Goal: Obtain resource: Obtain resource

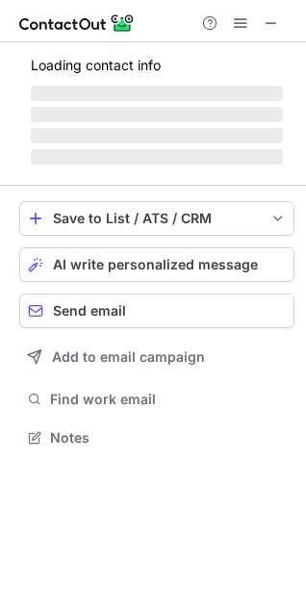
scroll to position [480, 306]
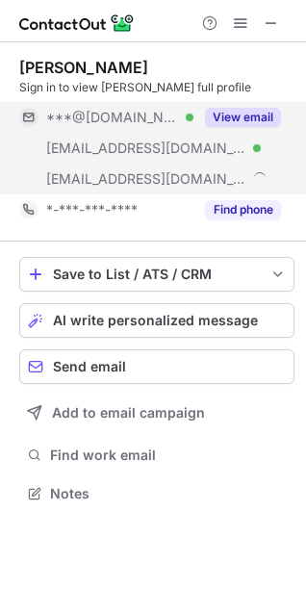
click at [246, 123] on button "View email" at bounding box center [243, 117] width 76 height 19
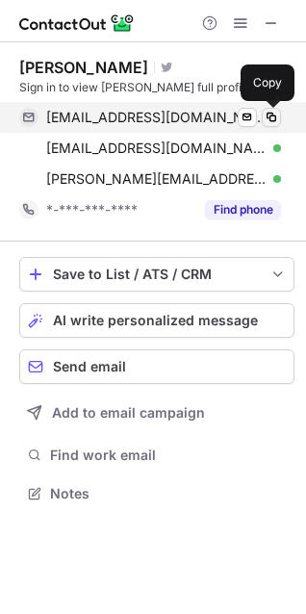
click at [275, 117] on span at bounding box center [271, 117] width 15 height 15
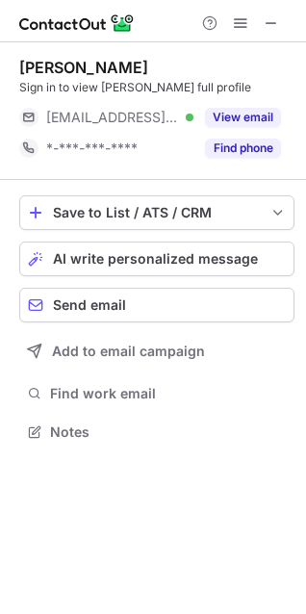
scroll to position [418, 306]
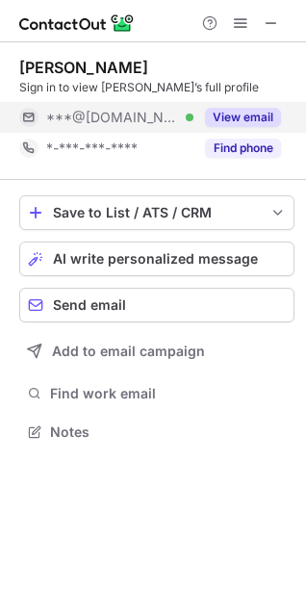
click at [245, 113] on button "View email" at bounding box center [243, 117] width 76 height 19
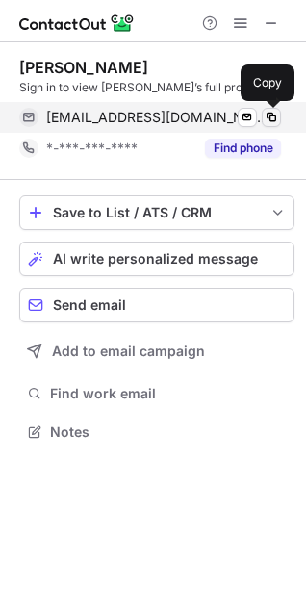
click at [273, 119] on span at bounding box center [271, 117] width 15 height 15
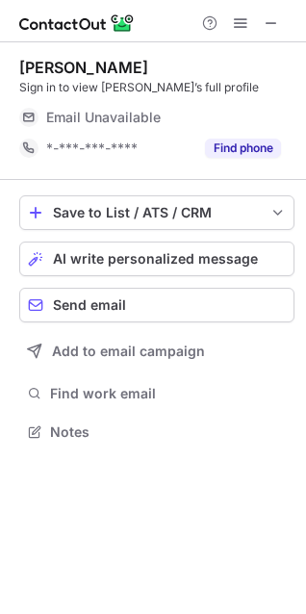
scroll to position [418, 306]
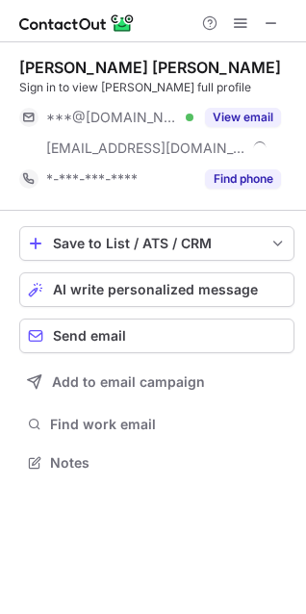
scroll to position [449, 306]
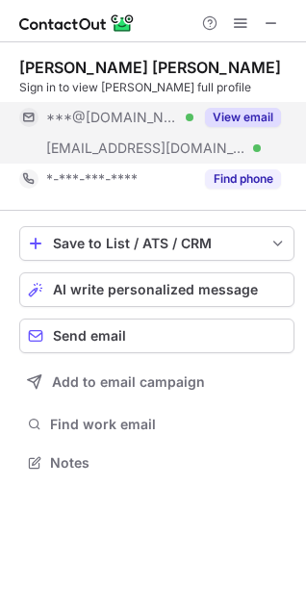
click at [262, 115] on button "View email" at bounding box center [243, 117] width 76 height 19
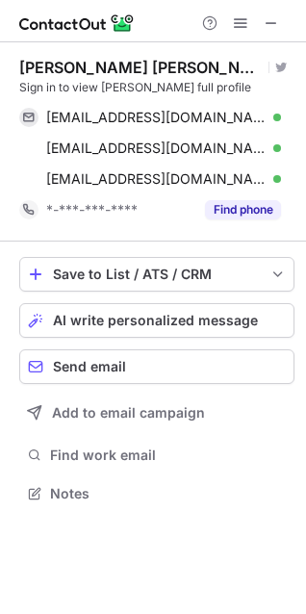
scroll to position [480, 306]
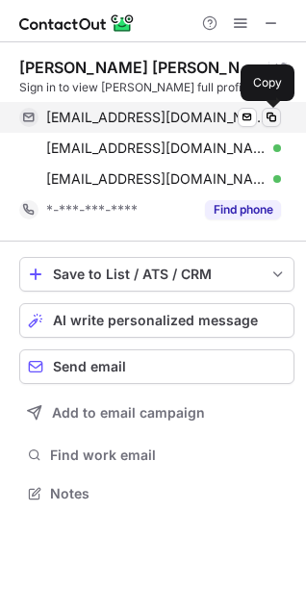
click at [271, 120] on span at bounding box center [271, 117] width 15 height 15
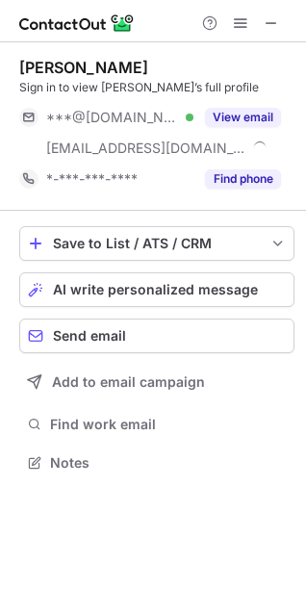
scroll to position [449, 306]
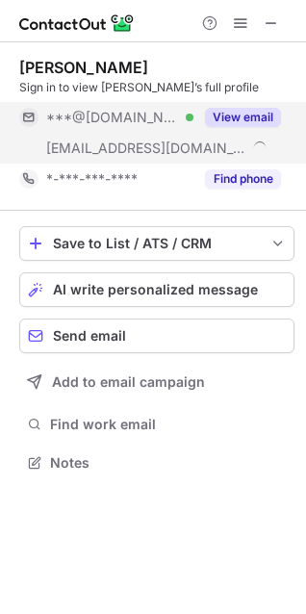
click at [250, 117] on button "View email" at bounding box center [243, 117] width 76 height 19
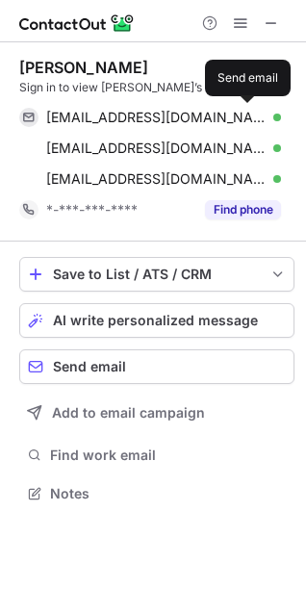
scroll to position [480, 306]
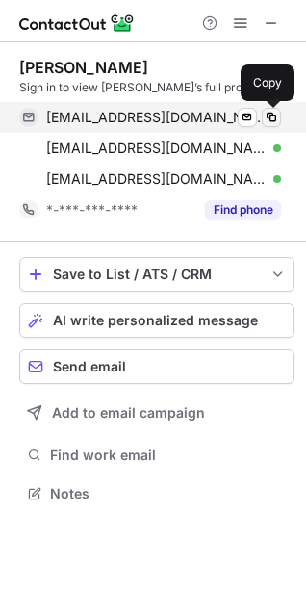
click at [269, 118] on span at bounding box center [271, 117] width 15 height 15
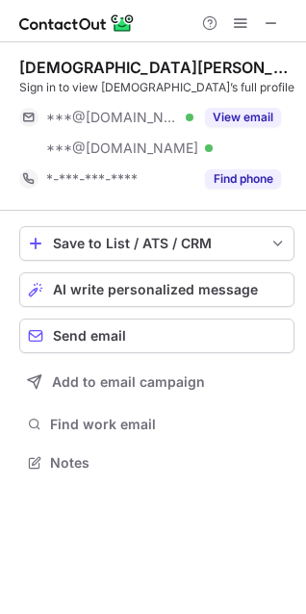
scroll to position [449, 306]
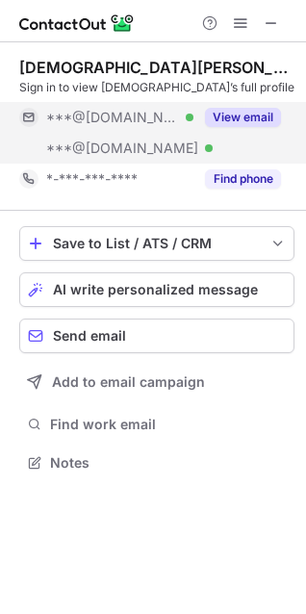
click at [227, 111] on button "View email" at bounding box center [243, 117] width 76 height 19
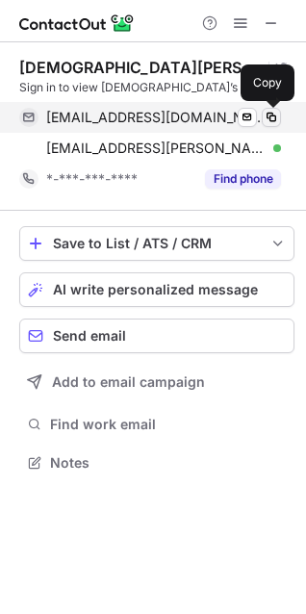
click at [270, 118] on span at bounding box center [271, 117] width 15 height 15
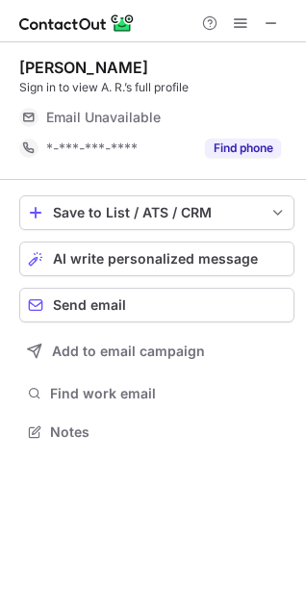
scroll to position [418, 306]
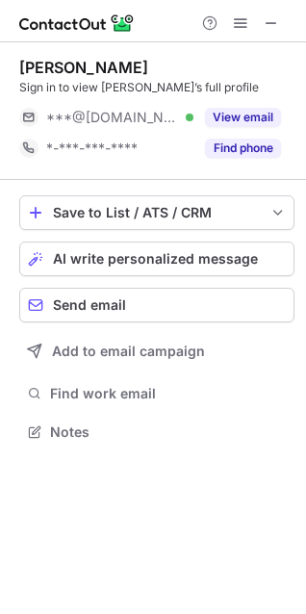
scroll to position [418, 306]
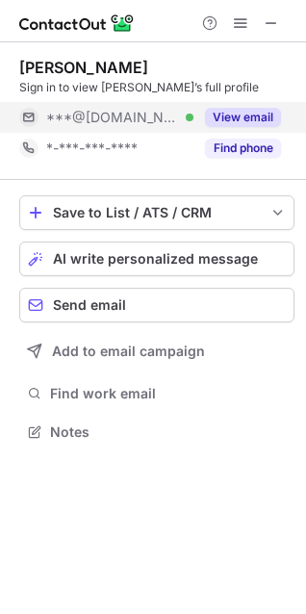
click at [223, 114] on button "View email" at bounding box center [243, 117] width 76 height 19
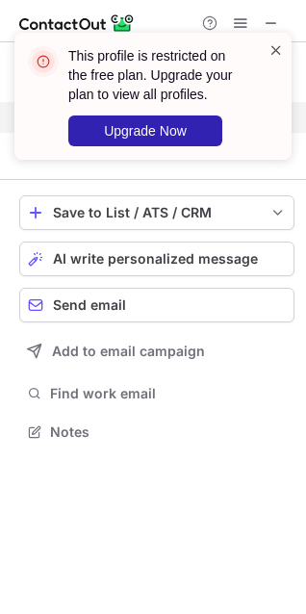
click at [276, 48] on span at bounding box center [275, 49] width 15 height 19
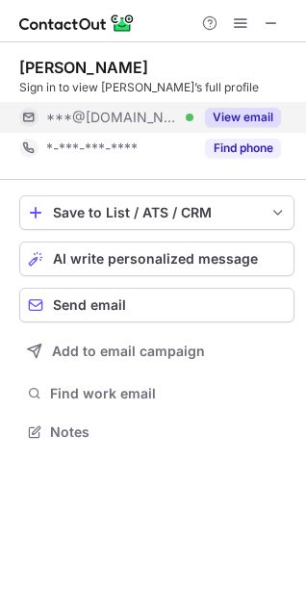
click at [247, 111] on button "View email" at bounding box center [243, 117] width 76 height 19
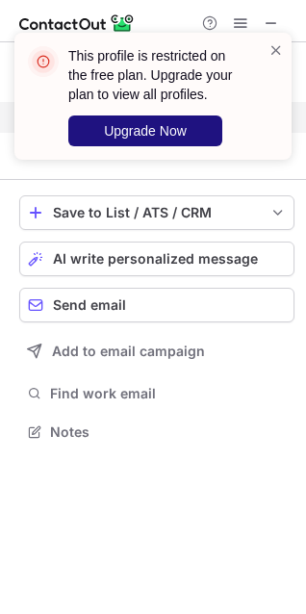
click at [156, 130] on span "Upgrade Now" at bounding box center [145, 130] width 83 height 15
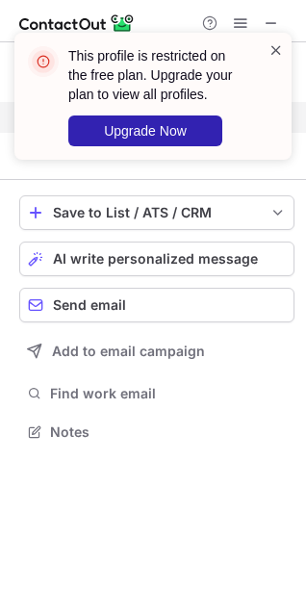
click at [278, 52] on span at bounding box center [275, 49] width 15 height 19
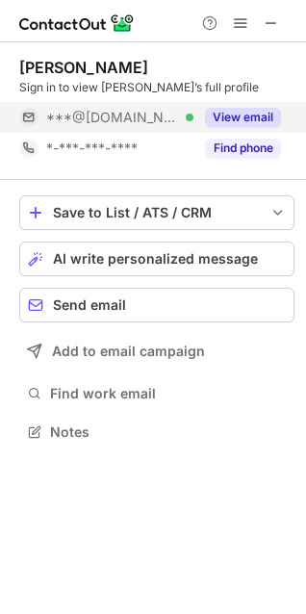
click at [256, 115] on button "View email" at bounding box center [243, 117] width 76 height 19
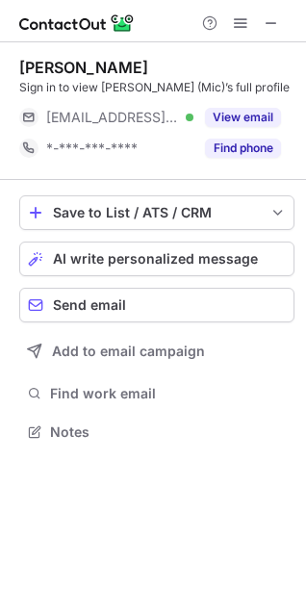
scroll to position [418, 306]
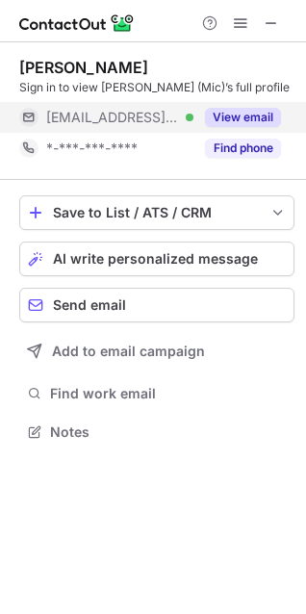
click at [242, 108] on button "View email" at bounding box center [243, 117] width 76 height 19
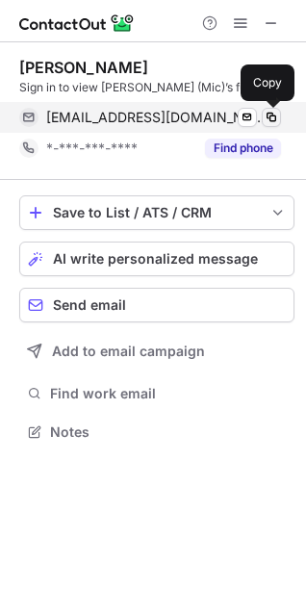
click at [278, 120] on span at bounding box center [271, 117] width 15 height 15
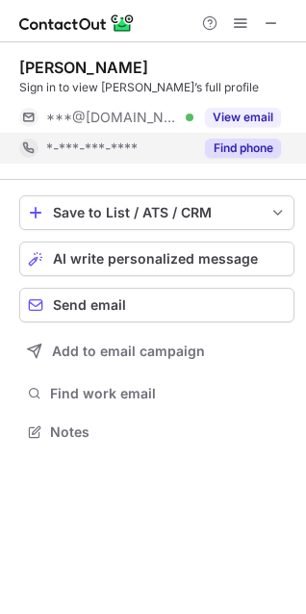
scroll to position [418, 306]
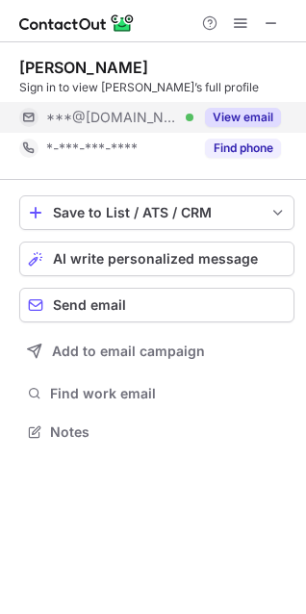
click at [241, 113] on button "View email" at bounding box center [243, 117] width 76 height 19
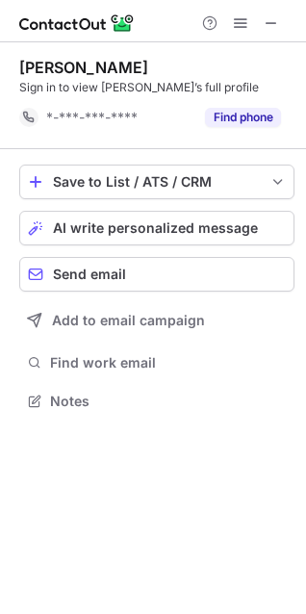
scroll to position [388, 306]
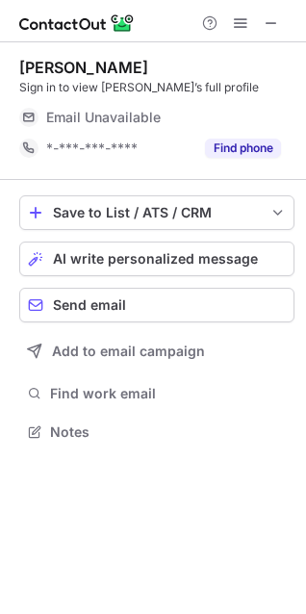
scroll to position [418, 306]
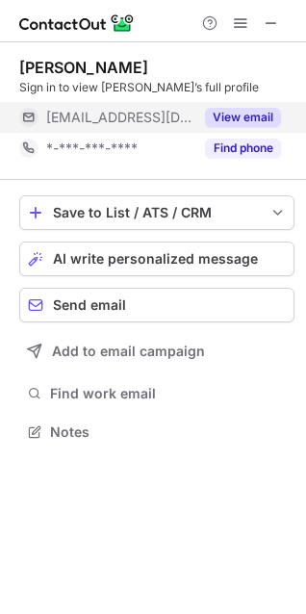
click at [239, 113] on button "View email" at bounding box center [243, 117] width 76 height 19
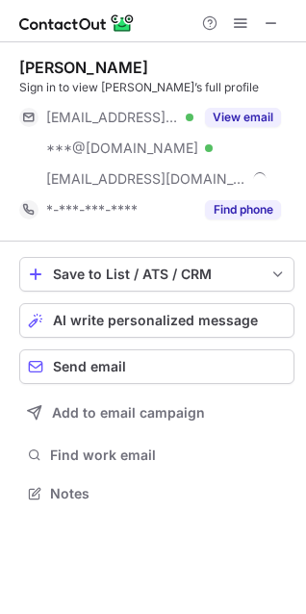
scroll to position [480, 306]
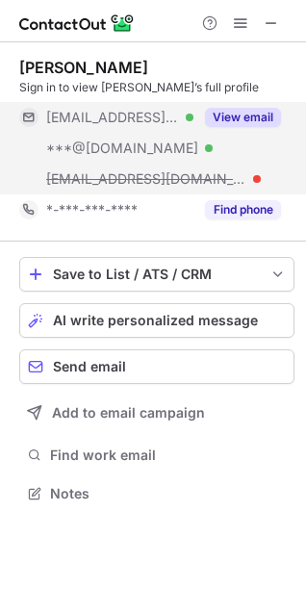
click at [251, 113] on button "View email" at bounding box center [243, 117] width 76 height 19
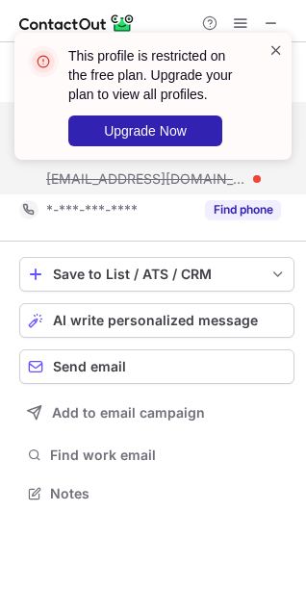
click at [275, 53] on span at bounding box center [275, 49] width 15 height 19
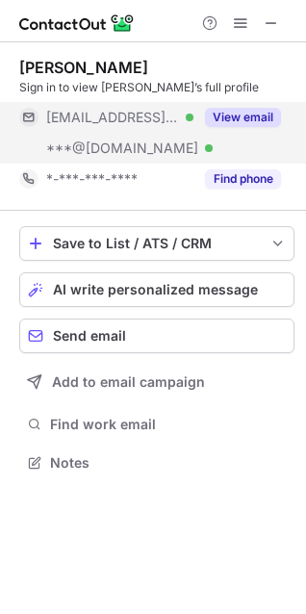
scroll to position [449, 306]
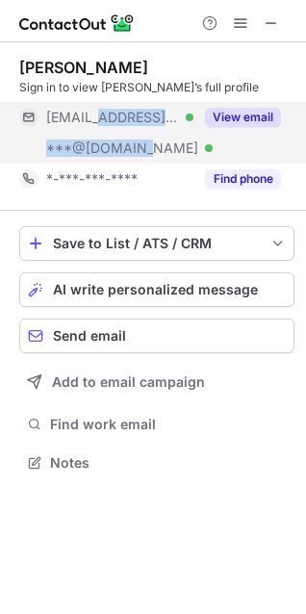
drag, startPoint x: 100, startPoint y: 121, endPoint x: 133, endPoint y: 142, distance: 38.9
click at [133, 142] on div "[EMAIL_ADDRESS][DOMAIN_NAME] Verified ***@[DOMAIN_NAME] Verified" at bounding box center [106, 133] width 174 height 62
